Goal: Check status

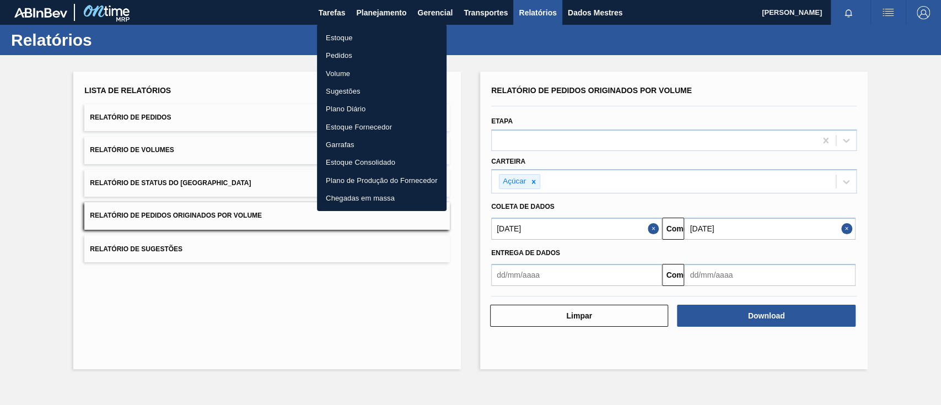
click at [346, 56] on font "Pedidos" at bounding box center [339, 55] width 26 height 8
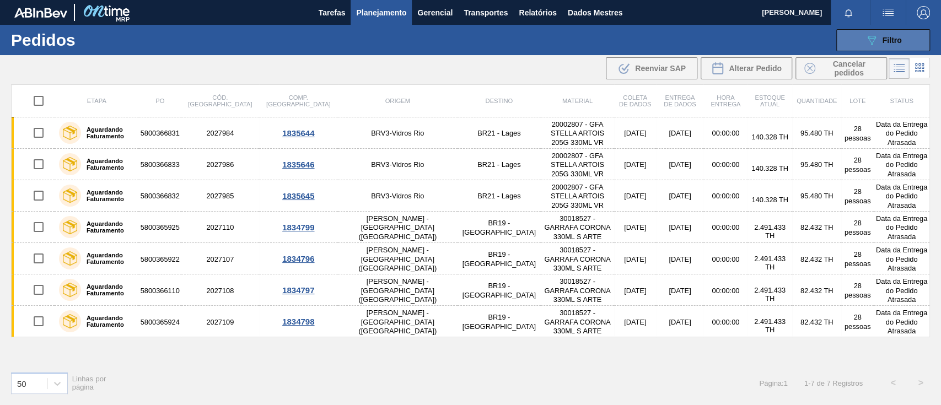
click at [871, 33] on button "089F7B8B-B2A5-4AFE-B5C0-19BA573D28AC Filtro" at bounding box center [883, 40] width 94 height 22
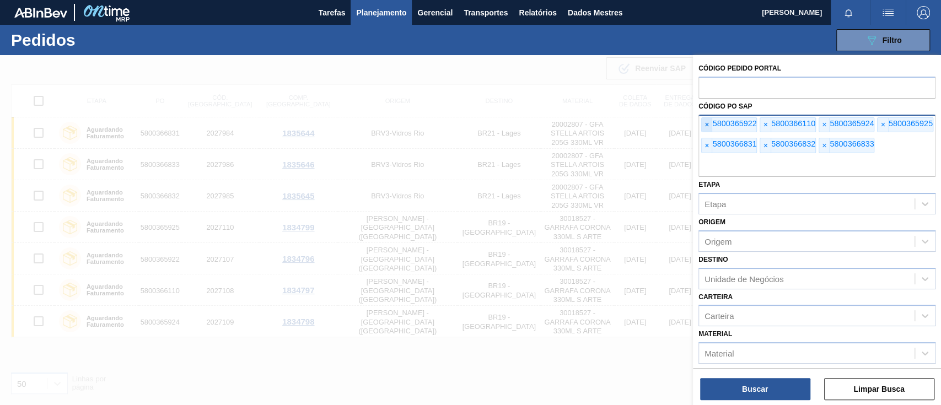
click at [705, 121] on font "×" at bounding box center [706, 124] width 4 height 9
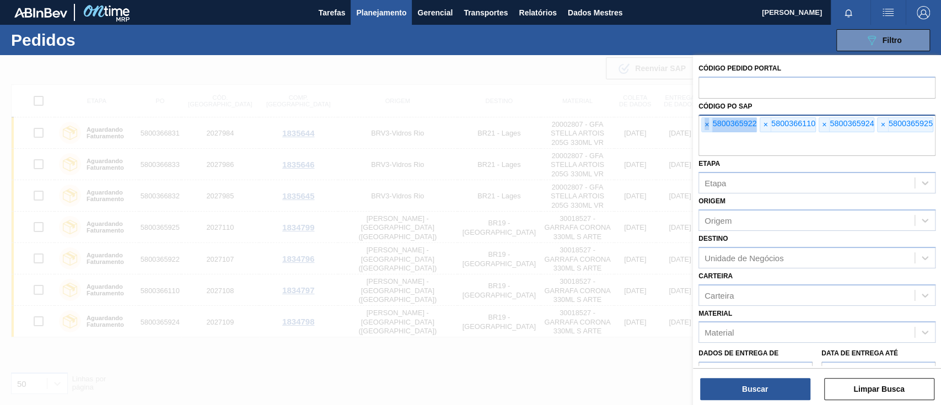
click at [705, 121] on font "×" at bounding box center [706, 124] width 4 height 9
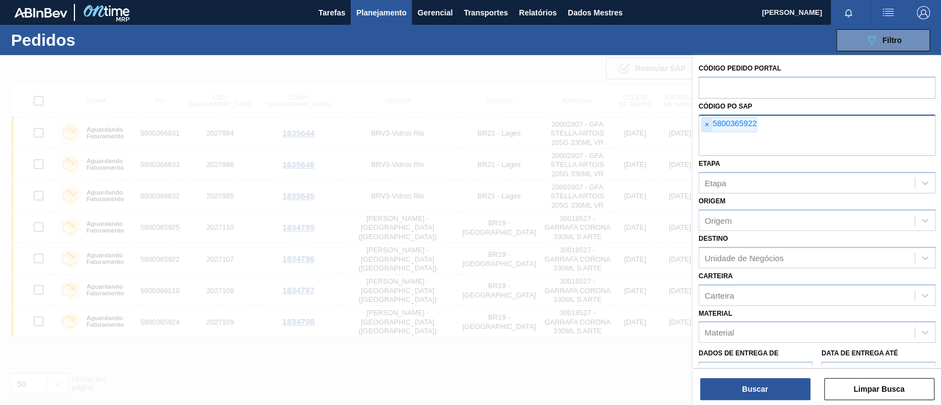
click at [705, 121] on font "×" at bounding box center [706, 124] width 4 height 9
click at [705, 135] on input "text" at bounding box center [816, 145] width 237 height 21
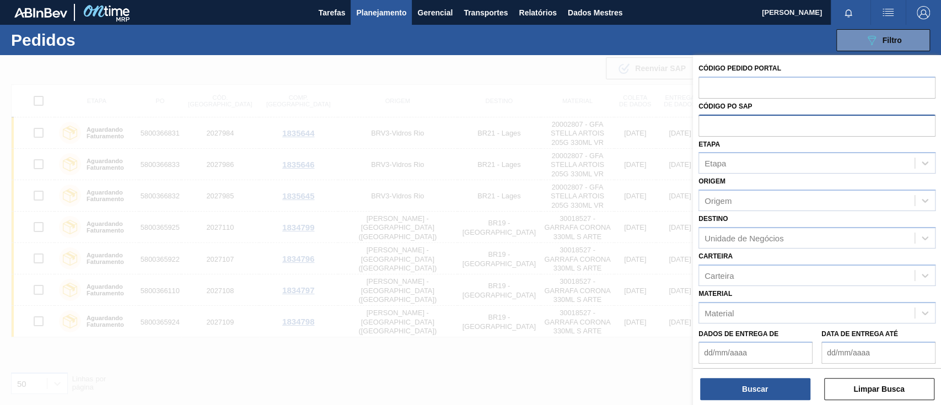
paste input "text"
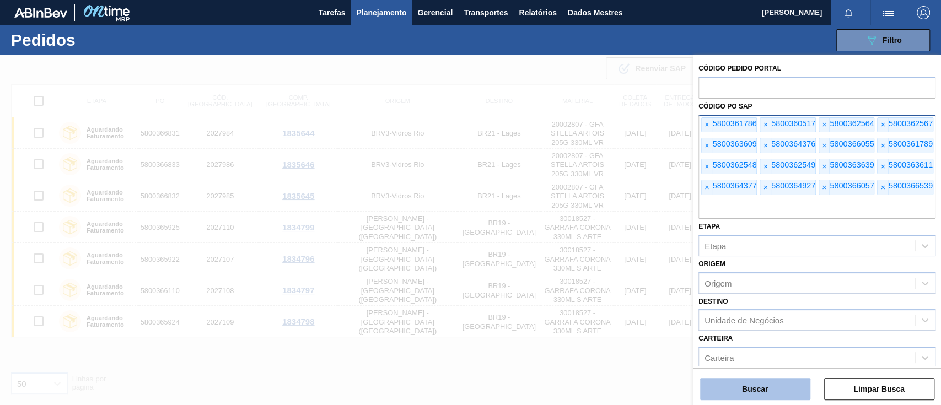
click at [761, 387] on font "Buscar" at bounding box center [755, 389] width 26 height 9
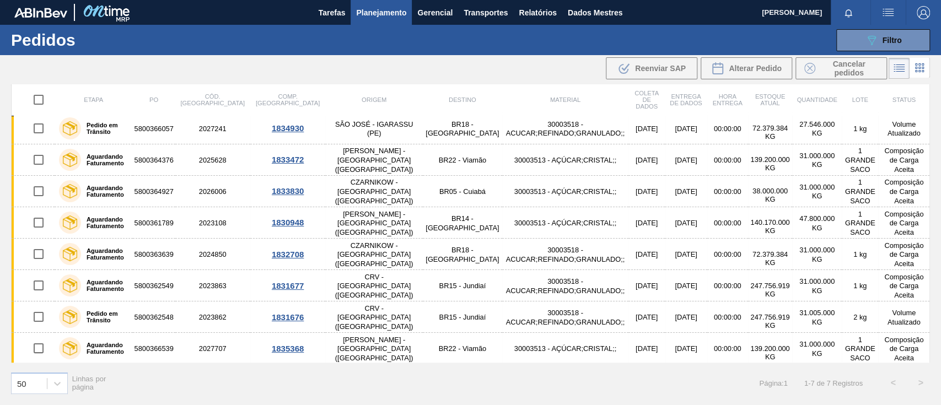
scroll to position [256, 0]
